Goal: Register for event/course

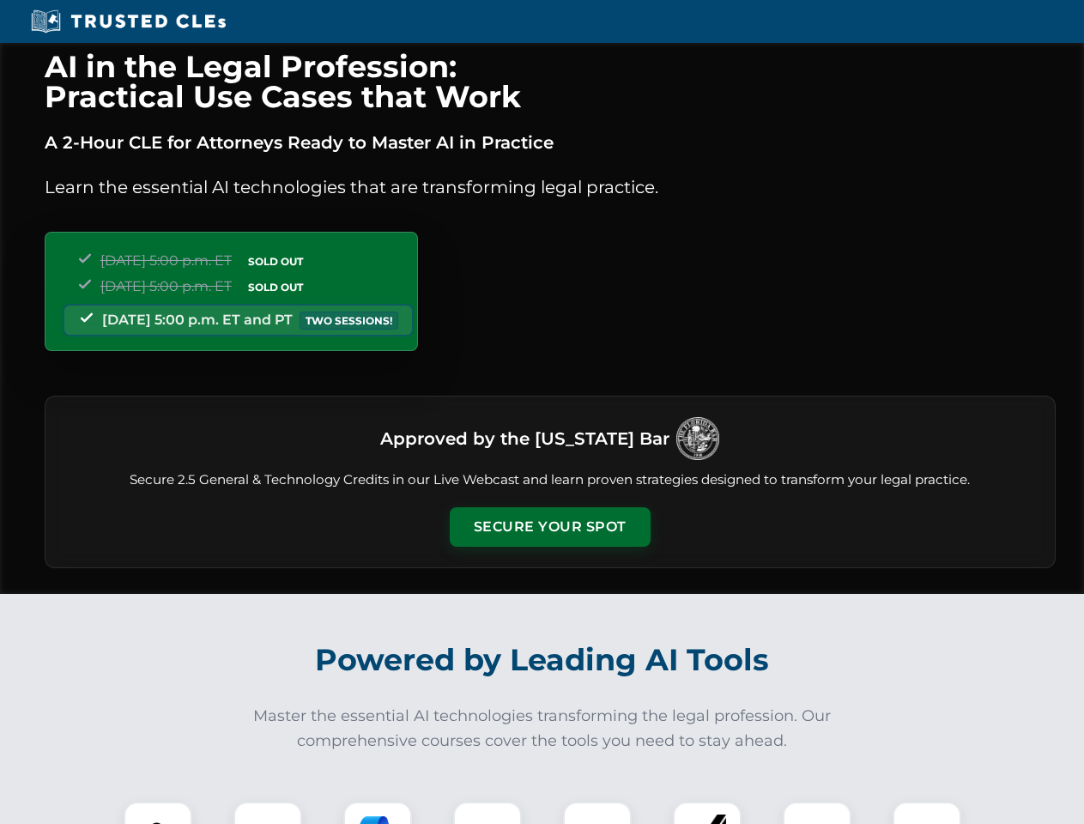
click at [549, 527] on button "Secure Your Spot" at bounding box center [550, 526] width 201 height 39
click at [158, 813] on img at bounding box center [158, 836] width 50 height 50
